Goal: Use online tool/utility: Utilize a website feature to perform a specific function

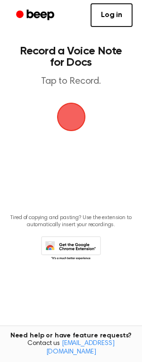
click at [75, 110] on span "button" at bounding box center [71, 116] width 49 height 49
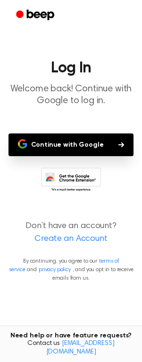
click at [72, 140] on button "Continue with Google" at bounding box center [72, 144] width 126 height 23
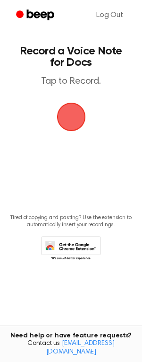
click at [65, 108] on span "button" at bounding box center [71, 116] width 53 height 53
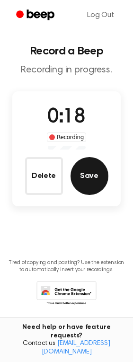
click at [91, 178] on button "Save" at bounding box center [89, 176] width 38 height 38
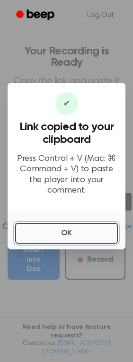
click at [64, 239] on button "OK" at bounding box center [66, 233] width 103 height 21
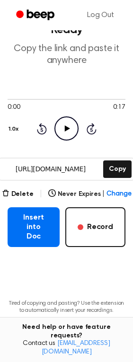
scroll to position [33, 0]
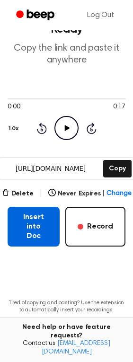
click at [40, 221] on button "Insert into Doc" at bounding box center [34, 227] width 52 height 40
click at [31, 225] on button "Insert into Doc" at bounding box center [34, 227] width 52 height 40
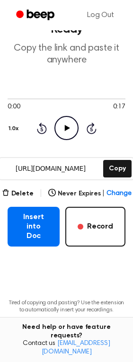
scroll to position [0, 0]
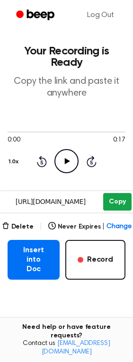
click at [117, 200] on button "Copy" at bounding box center [117, 201] width 28 height 17
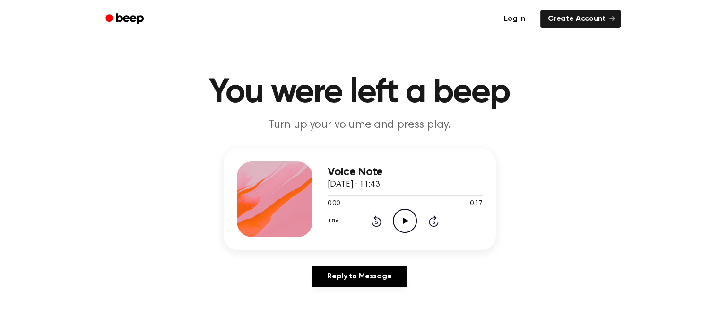
scroll to position [34, 0]
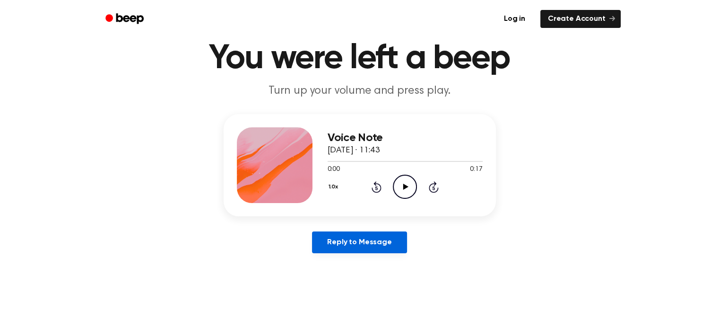
click at [374, 238] on link "Reply to Message" at bounding box center [359, 242] width 95 height 22
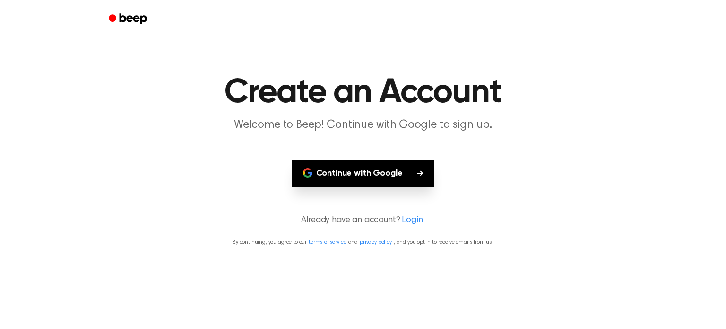
click at [369, 168] on button "Continue with Google" at bounding box center [363, 173] width 143 height 28
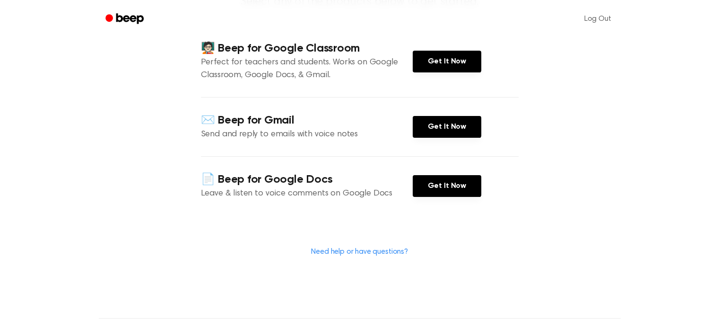
scroll to position [108, 0]
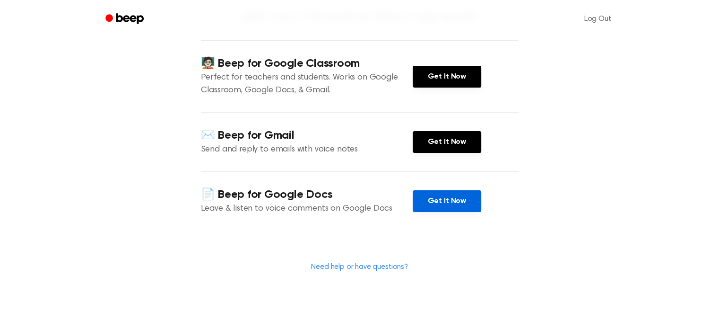
click at [452, 212] on link "Get It Now" at bounding box center [447, 201] width 69 height 22
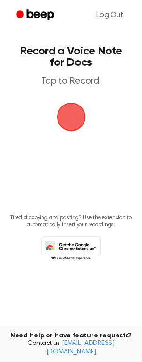
click at [78, 105] on span "button" at bounding box center [72, 117] width 40 height 40
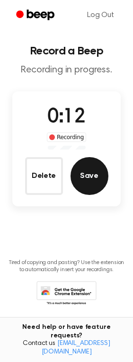
click at [98, 169] on button "Save" at bounding box center [89, 176] width 38 height 38
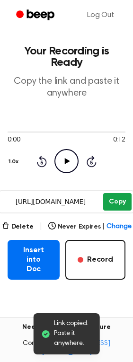
click at [123, 200] on button "Copy" at bounding box center [117, 201] width 28 height 17
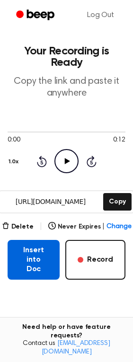
click at [42, 252] on button "Insert into Doc" at bounding box center [34, 260] width 52 height 40
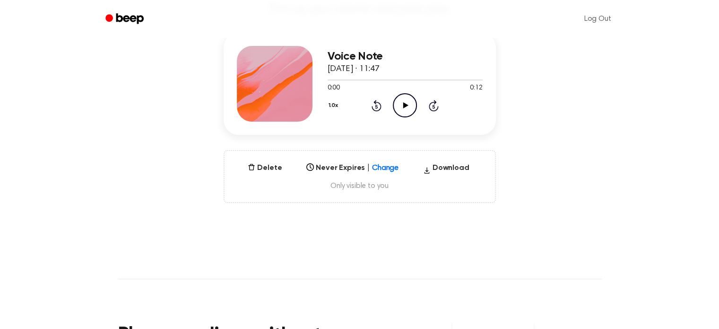
scroll to position [115, 0]
click at [379, 164] on div "Select..." at bounding box center [343, 164] width 81 height 11
click at [429, 167] on icon "button" at bounding box center [427, 170] width 8 height 14
